Goal: Task Accomplishment & Management: Manage account settings

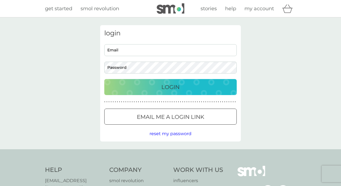
type input "[EMAIL_ADDRESS][DOMAIN_NAME]"
click at [174, 92] on button "Login" at bounding box center [170, 87] width 132 height 16
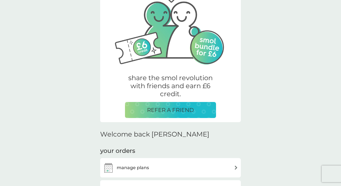
scroll to position [123, 0]
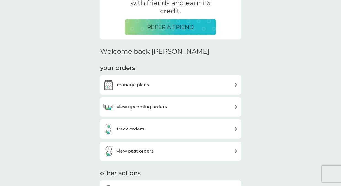
click at [204, 107] on div "view upcoming orders" at bounding box center [170, 106] width 135 height 11
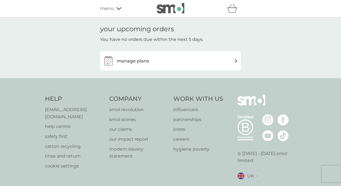
click at [198, 60] on div "manage plans" at bounding box center [170, 60] width 135 height 11
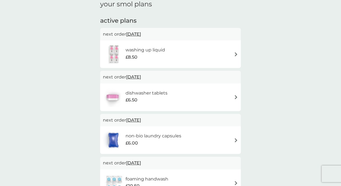
scroll to position [25, 0]
click at [233, 97] on div "dishwasher tablets £6.50" at bounding box center [170, 96] width 135 height 19
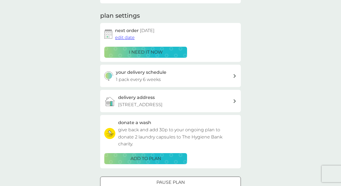
scroll to position [71, 0]
click at [223, 72] on div "your delivery schedule 1 pack every 6 weeks" at bounding box center [174, 75] width 117 height 14
select select "42"
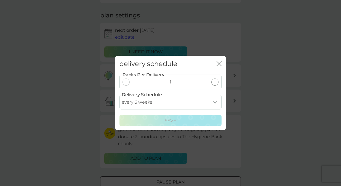
click at [218, 63] on icon "close" at bounding box center [218, 63] width 5 height 5
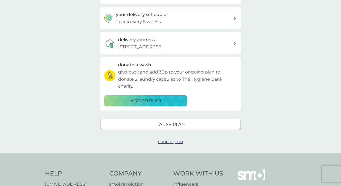
scroll to position [128, 0]
click at [193, 123] on div "Pause plan" at bounding box center [170, 124] width 140 height 7
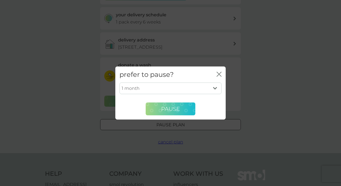
click at [183, 110] on button "Pause" at bounding box center [171, 108] width 50 height 13
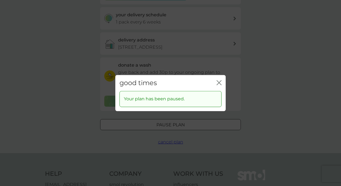
click at [220, 81] on icon "close" at bounding box center [218, 82] width 5 height 5
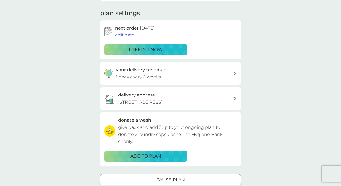
scroll to position [0, 0]
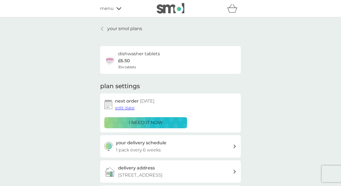
click at [131, 29] on p "your smol plans" at bounding box center [124, 28] width 35 height 7
